Goal: Check status: Check status

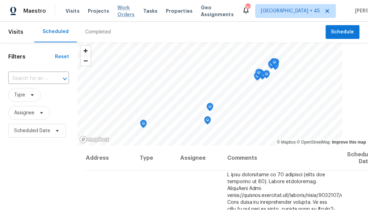
click at [125, 11] on span "Work Orders" at bounding box center [126, 11] width 18 height 14
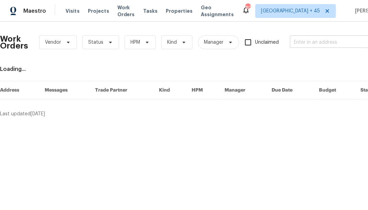
click at [317, 40] on input "text" at bounding box center [324, 42] width 69 height 11
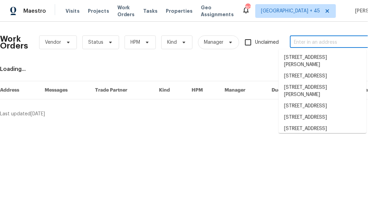
paste input "11421 [PERSON_NAME]"
type input "11421 [PERSON_NAME]"
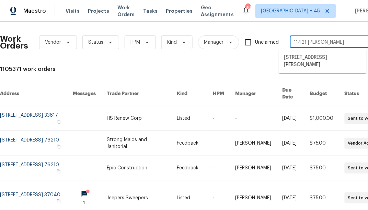
drag, startPoint x: 325, startPoint y: 41, endPoint x: 269, endPoint y: 41, distance: 56.0
click at [269, 41] on div "Work Orders Vendor Status HPM Kind Manager Unclaimed 11421 [PERSON_NAME] ​" at bounding box center [189, 42] width 378 height 30
type input "444 [PERSON_NAME]"
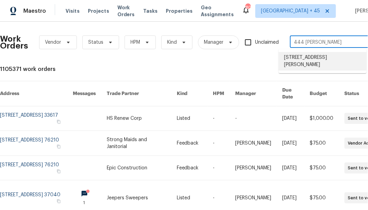
click at [304, 59] on li "[STREET_ADDRESS][PERSON_NAME]" at bounding box center [323, 61] width 88 height 19
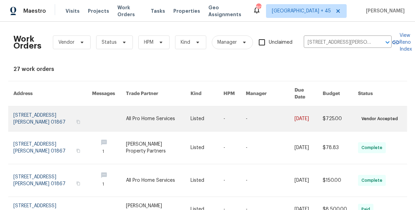
click at [90, 112] on td at bounding box center [104, 118] width 34 height 25
click at [183, 112] on link at bounding box center [158, 118] width 65 height 25
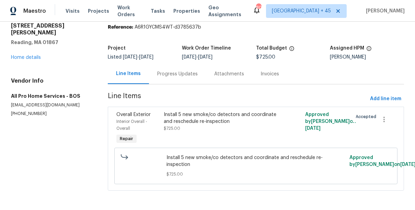
scroll to position [30, 0]
click at [181, 71] on div "Progress Updates" at bounding box center [177, 73] width 41 height 7
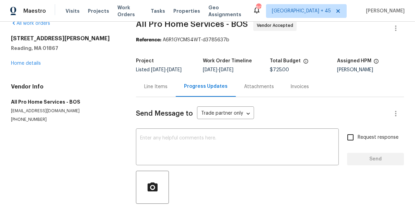
scroll to position [10, 0]
